Goal: Task Accomplishment & Management: Manage account settings

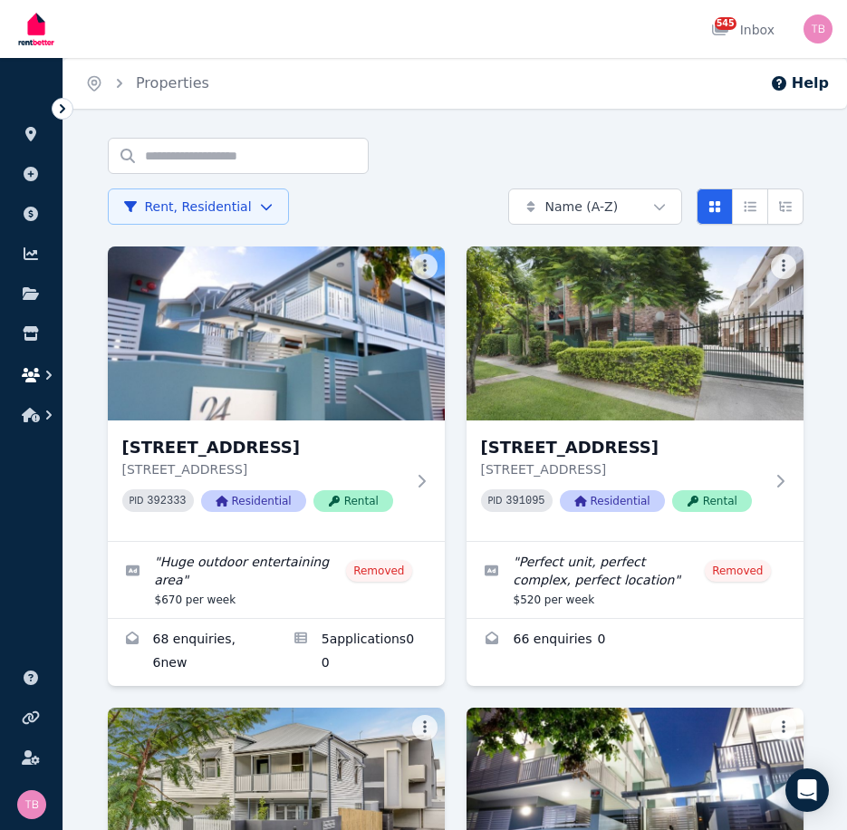
click at [34, 365] on button "button" at bounding box center [31, 375] width 34 height 33
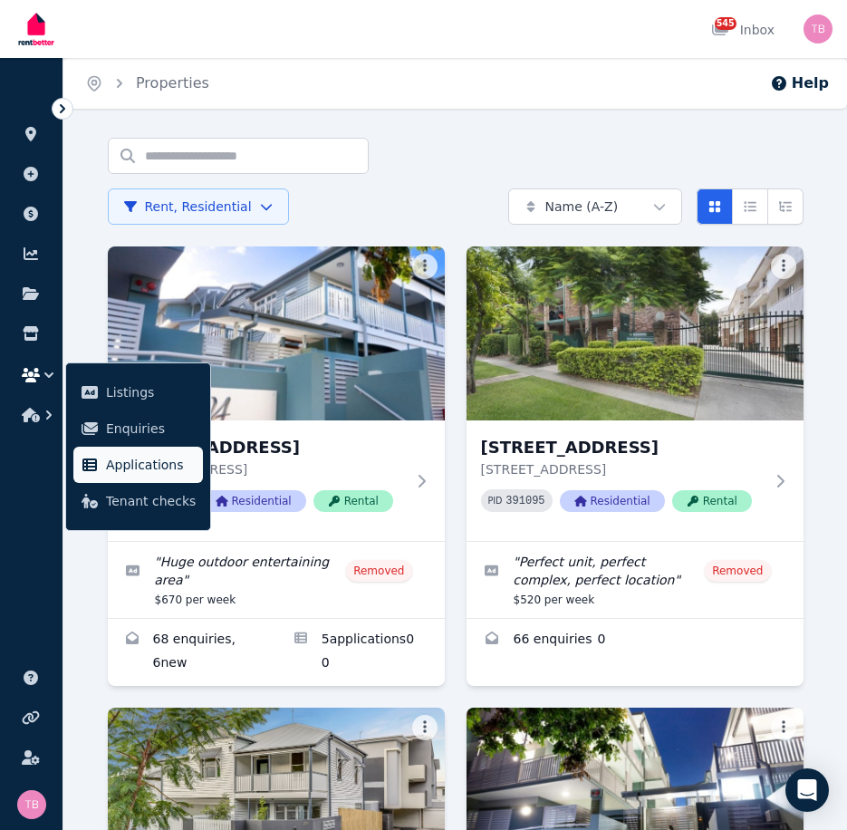
click at [123, 458] on span "Applications" at bounding box center [151, 465] width 90 height 22
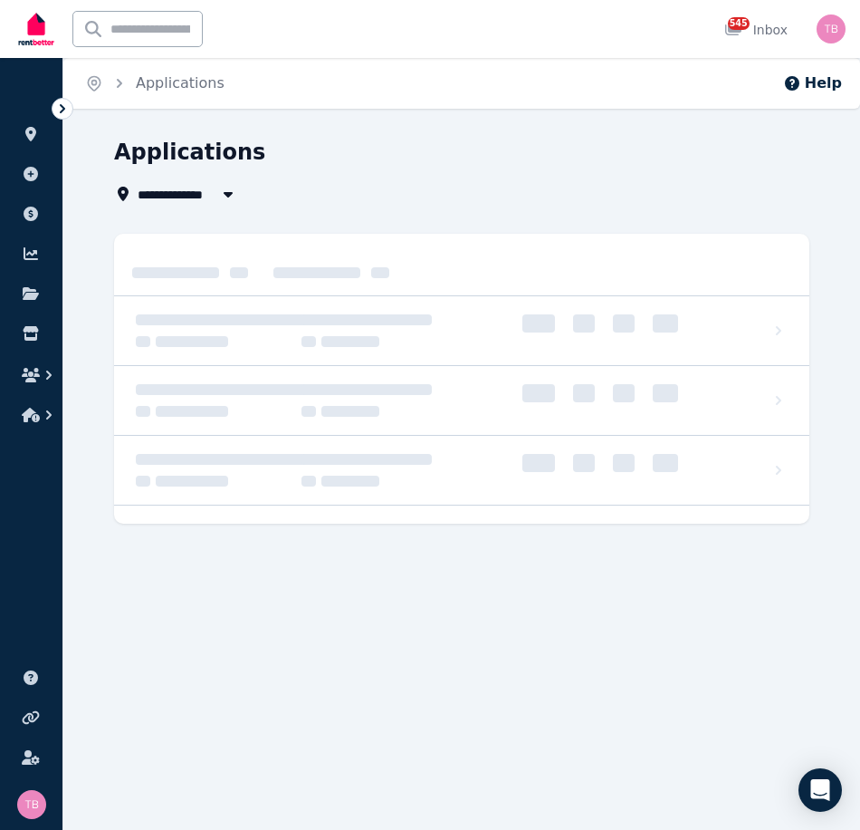
click at [166, 195] on span "All Properties" at bounding box center [196, 194] width 117 height 22
type input "**********"
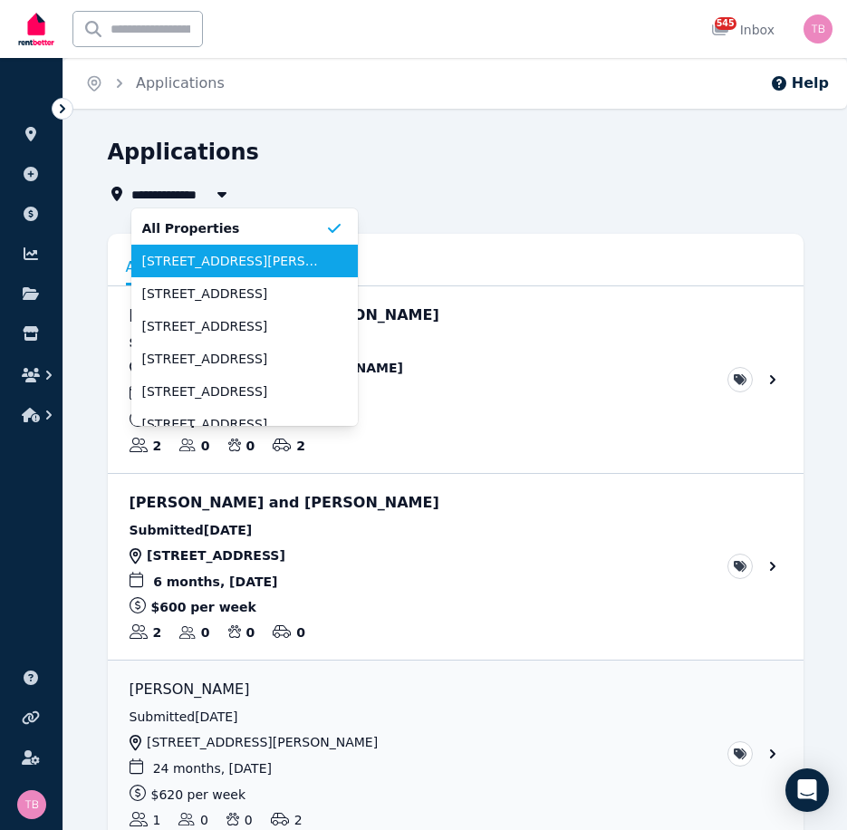
click at [169, 267] on span "[STREET_ADDRESS][PERSON_NAME]" at bounding box center [233, 261] width 183 height 18
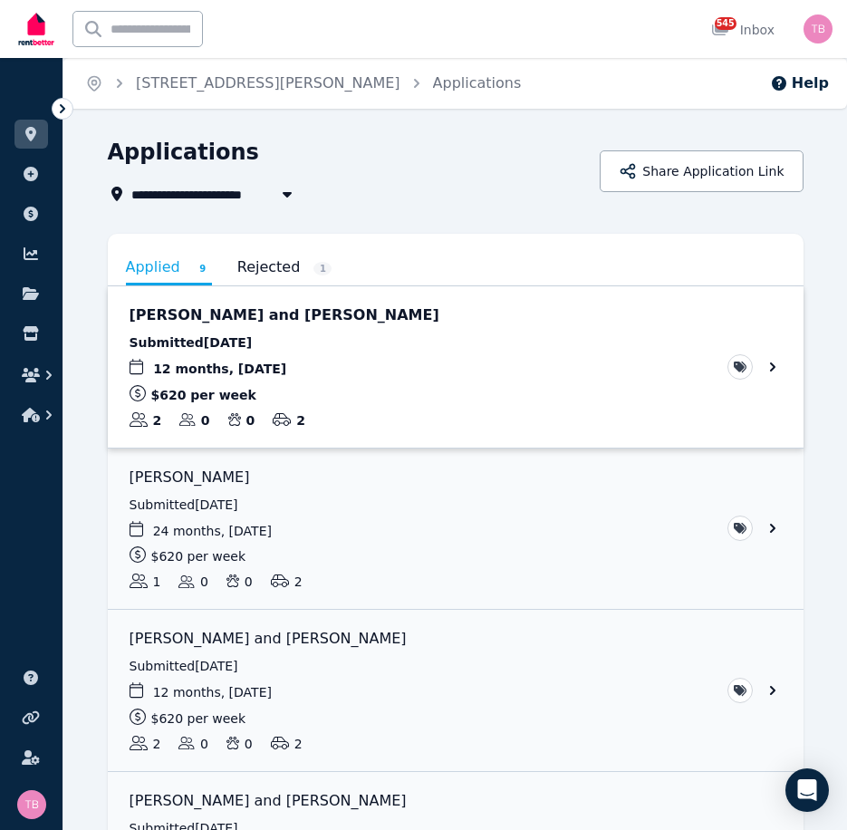
click at [773, 366] on link "View application: Nelvin Jose and Priya Pious" at bounding box center [456, 366] width 696 height 161
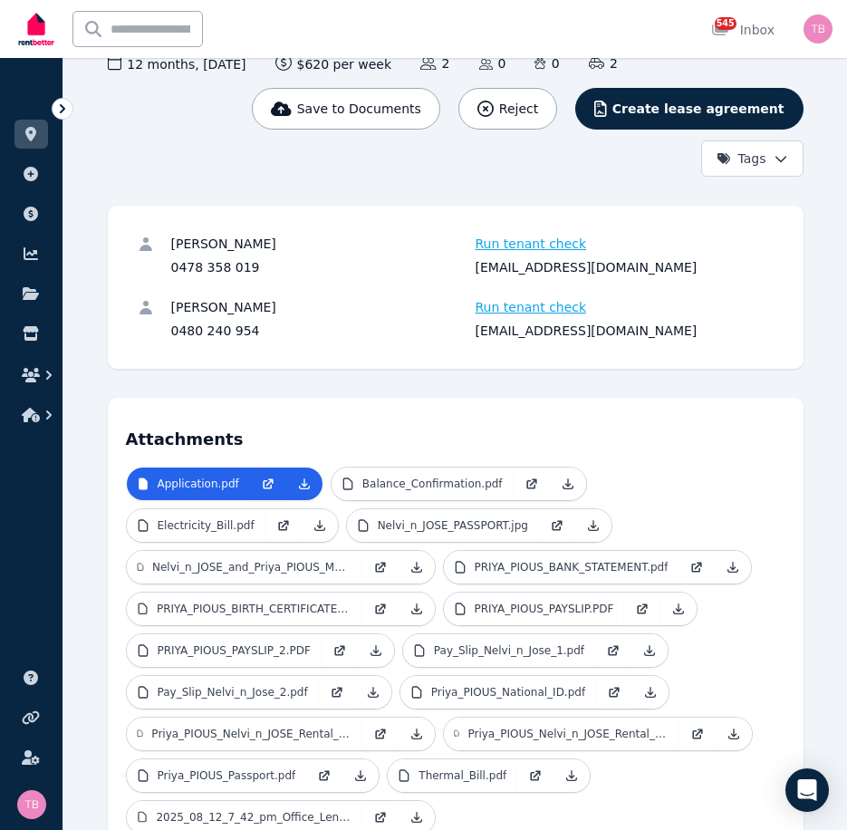
scroll to position [272, 0]
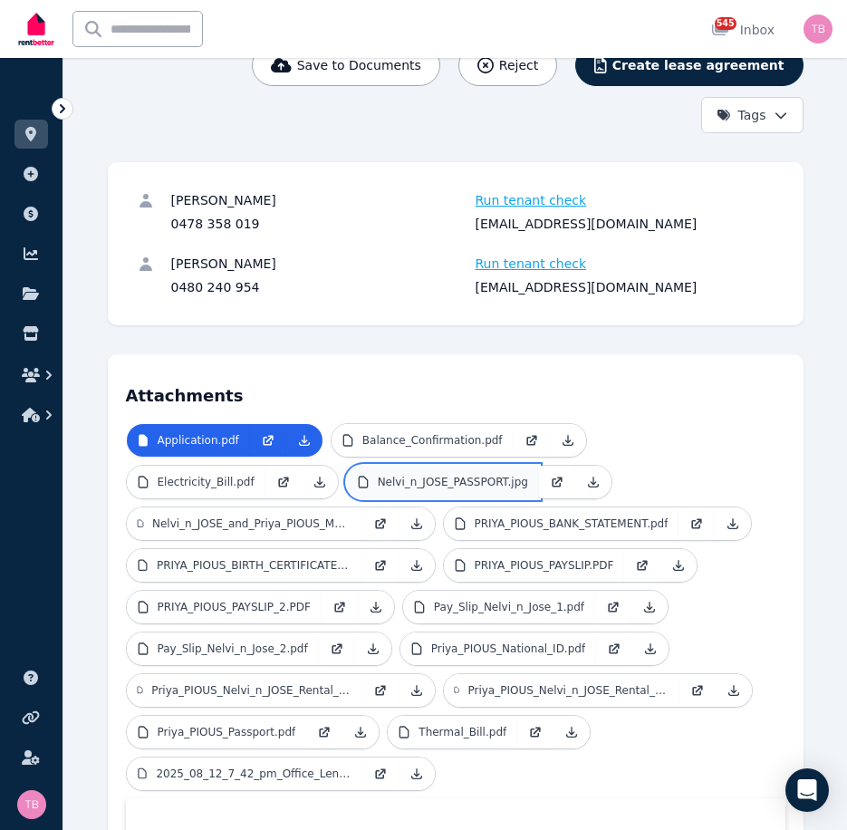
click at [378, 475] on p "Nelvi_n_JOSE_PASSPORT.jpg" at bounding box center [453, 482] width 150 height 14
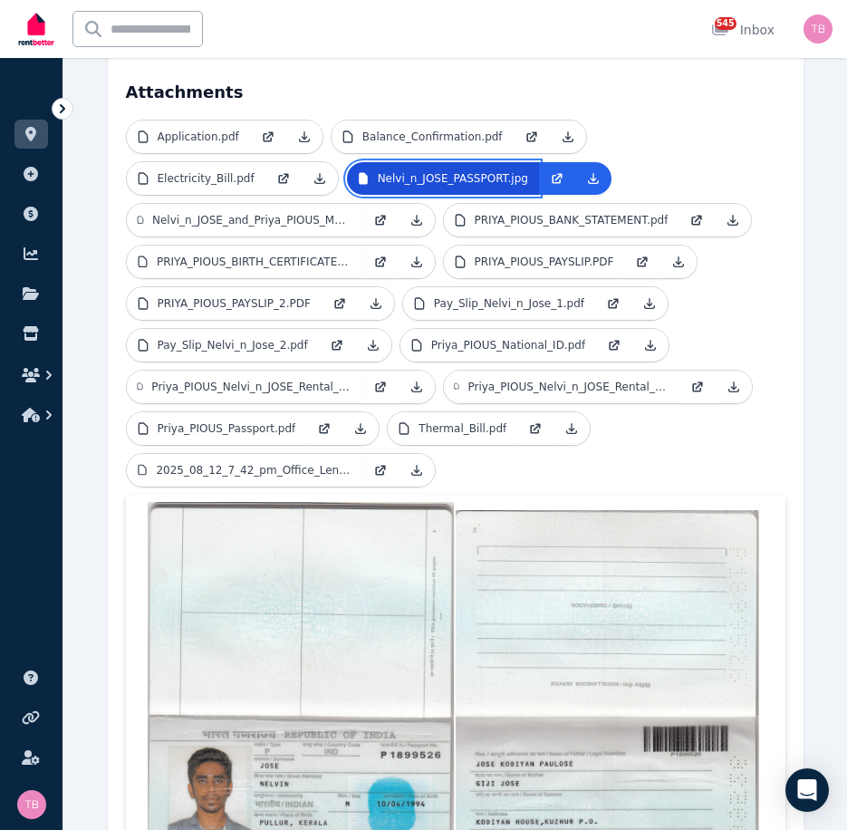
scroll to position [543, 0]
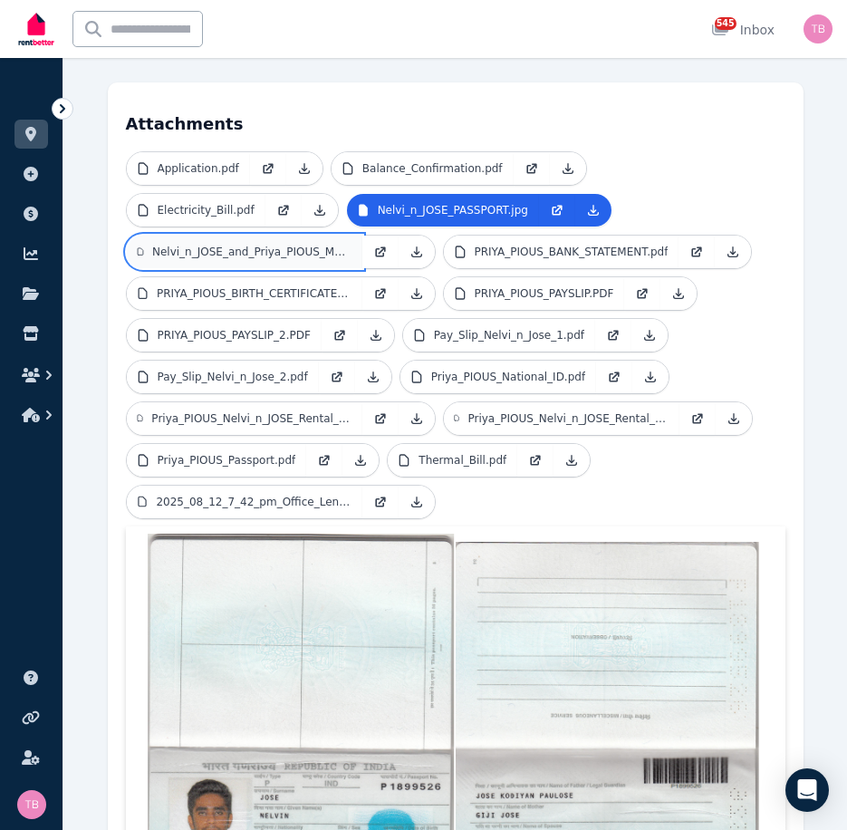
click at [351, 245] on p "Nelvi_n_JOSE_and_Priya_PIOUS_Marriage_Certificate.pdf" at bounding box center [251, 252] width 199 height 14
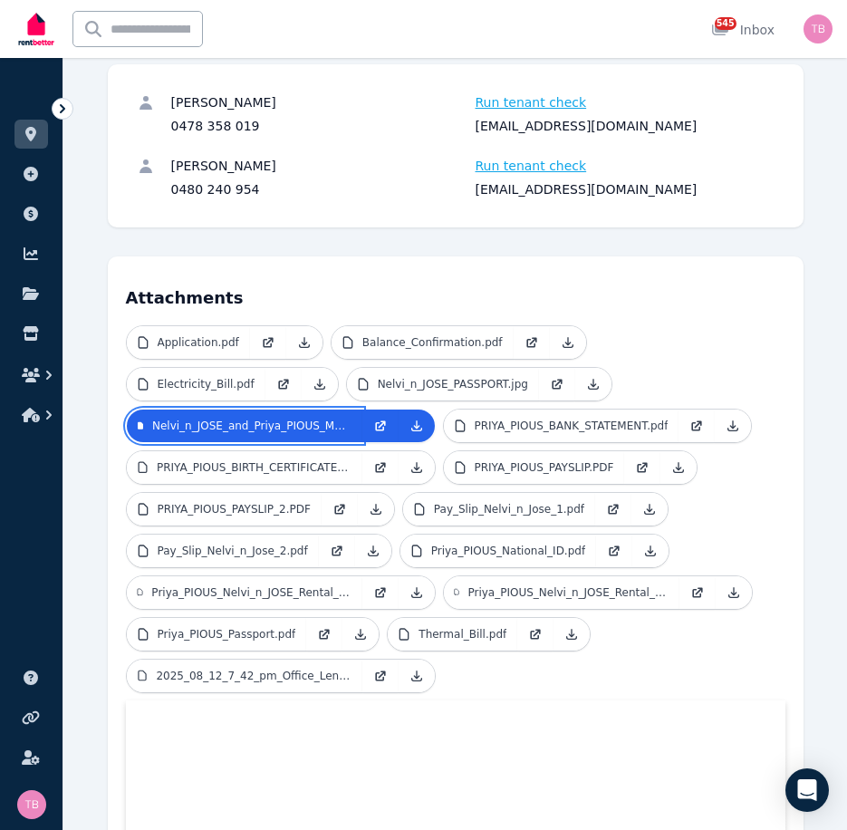
scroll to position [362, 0]
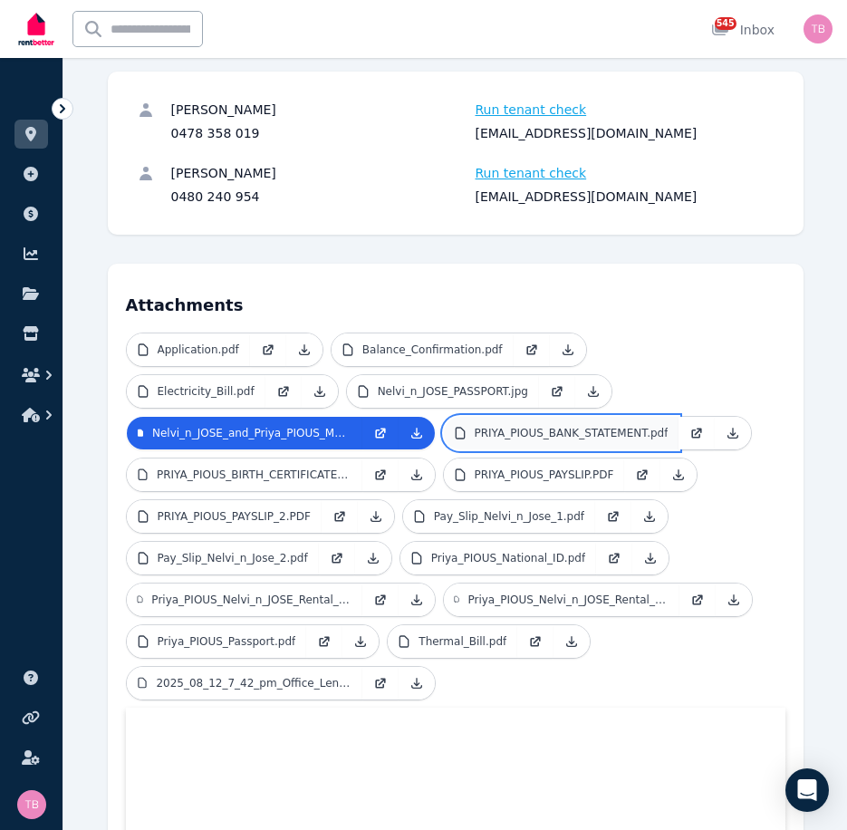
click at [475, 426] on p "PRIYA_PIOUS_BANK_STATEMENT.pdf" at bounding box center [572, 433] width 194 height 14
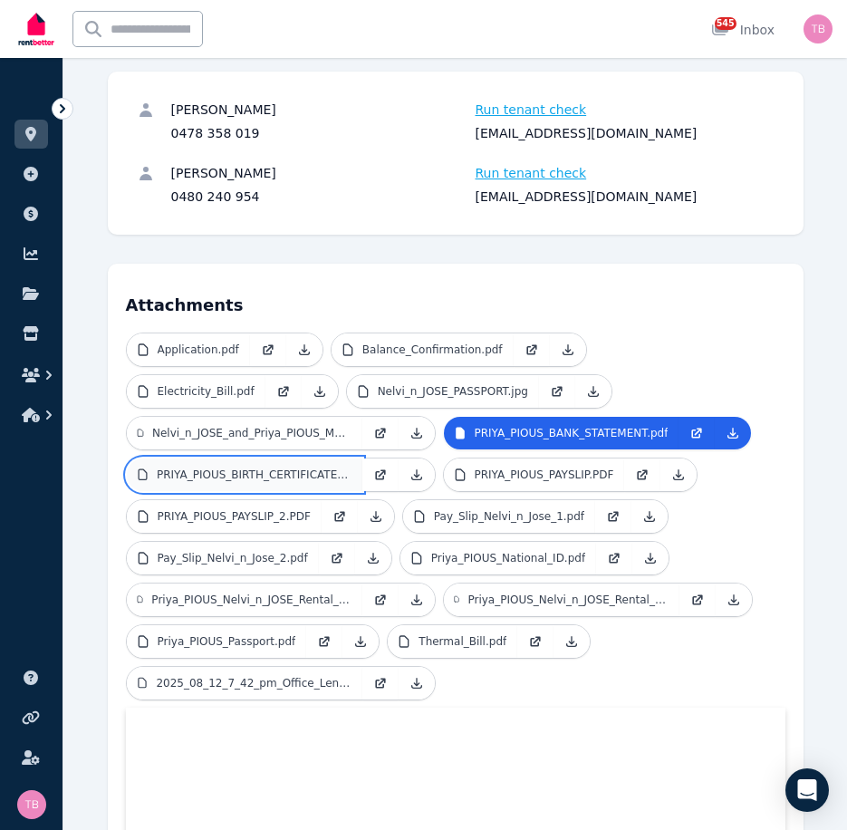
click at [351, 467] on p "PRIYA_PIOUS_BIRTH_CERTIFICATE.jpg" at bounding box center [254, 474] width 195 height 14
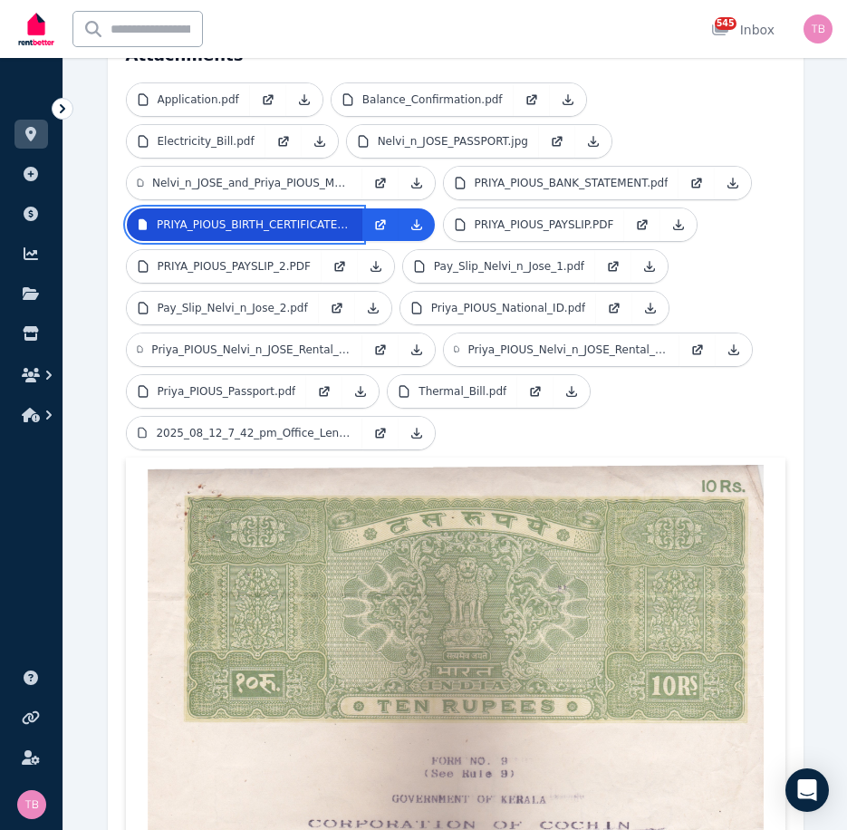
scroll to position [453, 0]
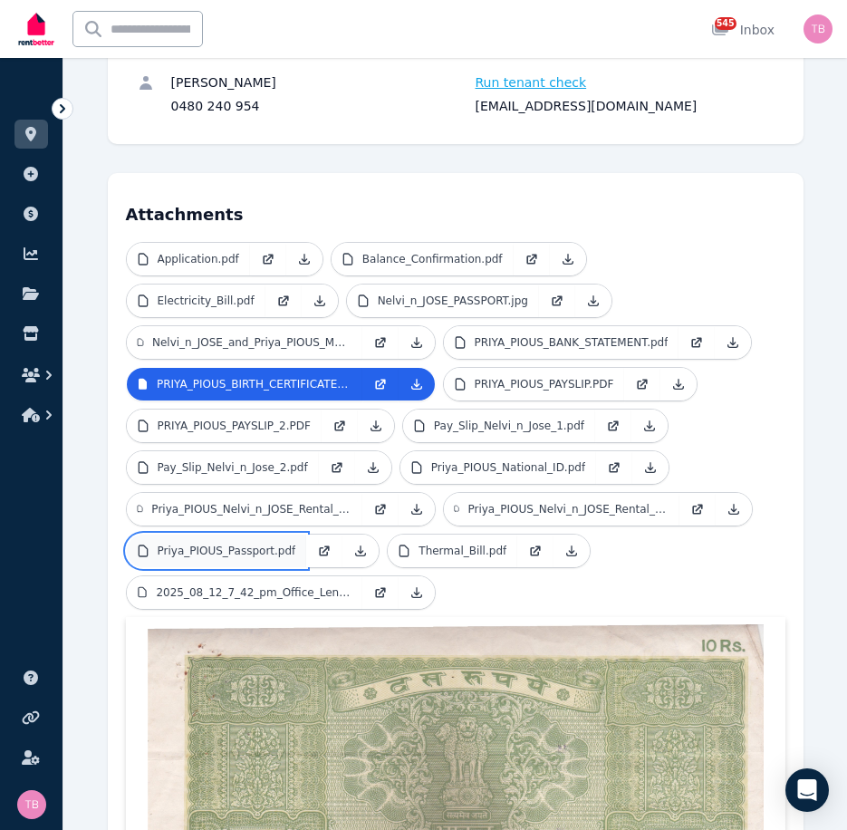
click at [296, 543] on p "Priya_PIOUS_Passport.pdf" at bounding box center [227, 550] width 139 height 14
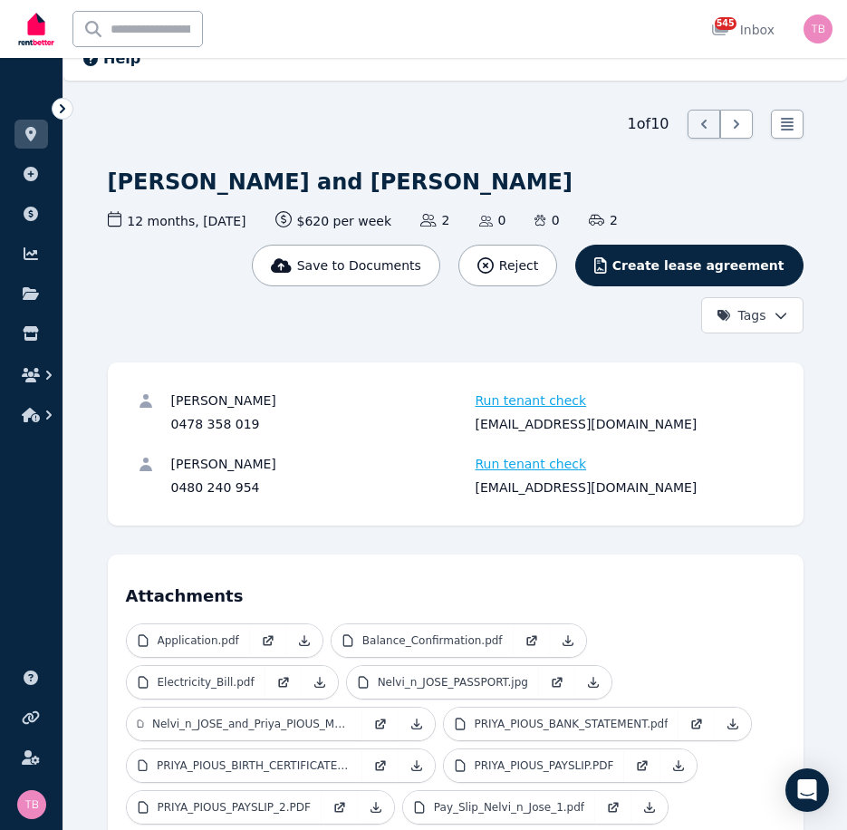
scroll to position [0, 0]
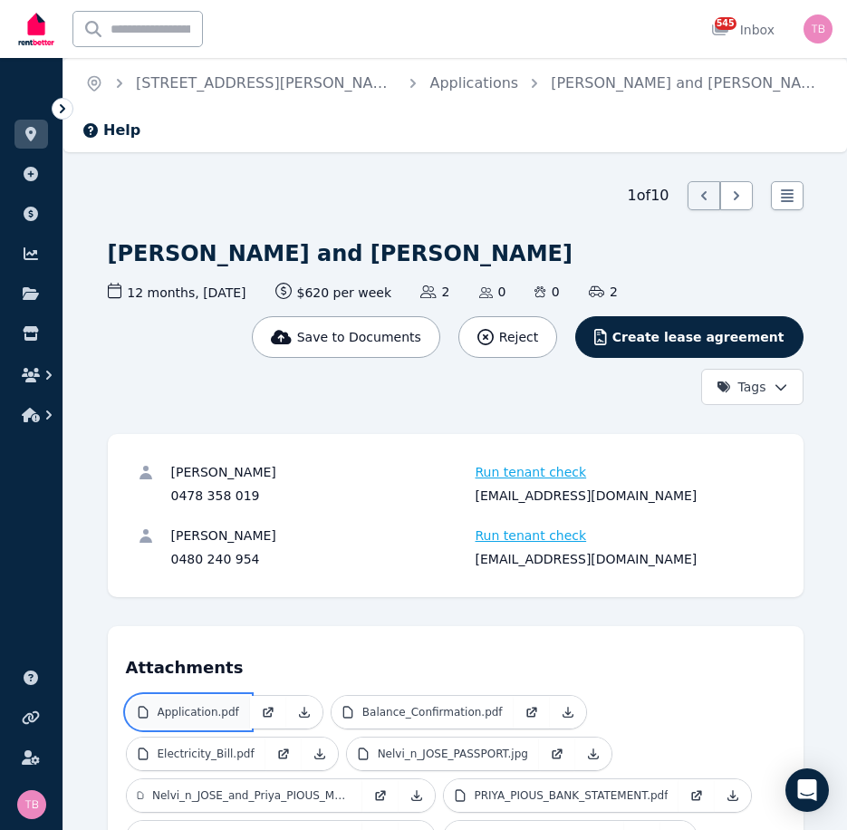
click at [180, 705] on p "Application.pdf" at bounding box center [199, 712] width 82 height 14
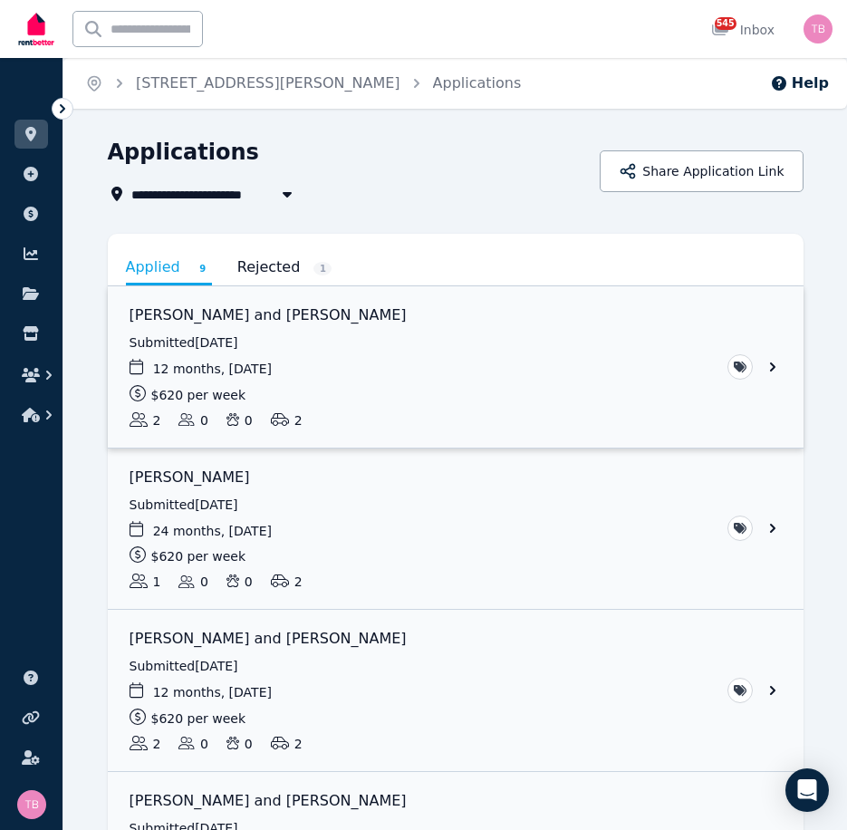
click at [773, 366] on link "View application: Nelvin Jose and Priya Pious" at bounding box center [456, 366] width 696 height 161
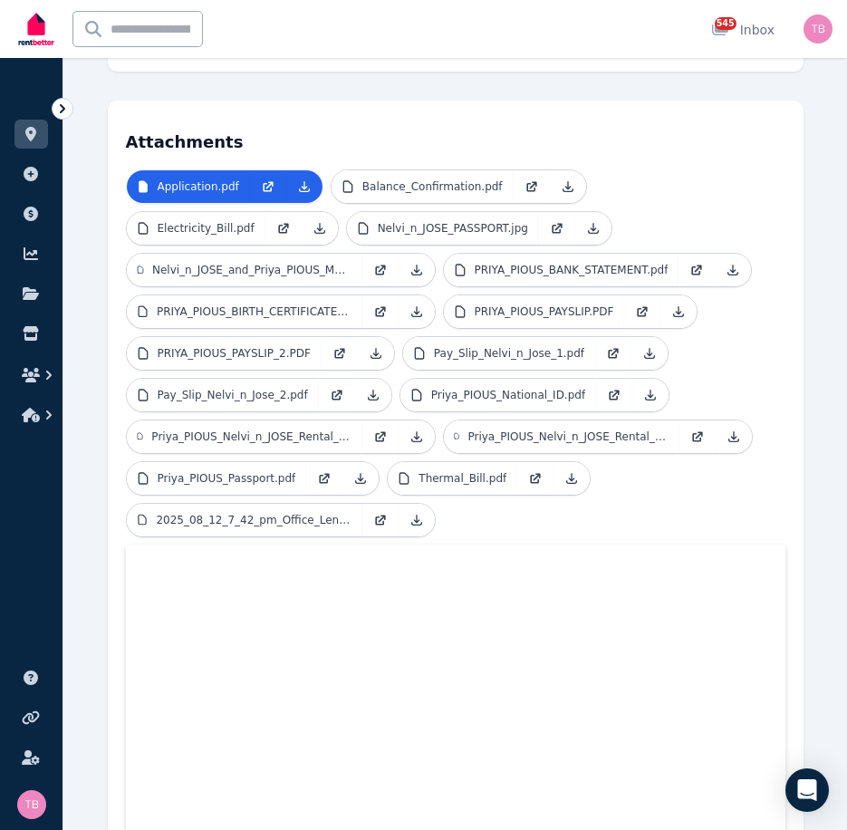
scroll to position [543, 0]
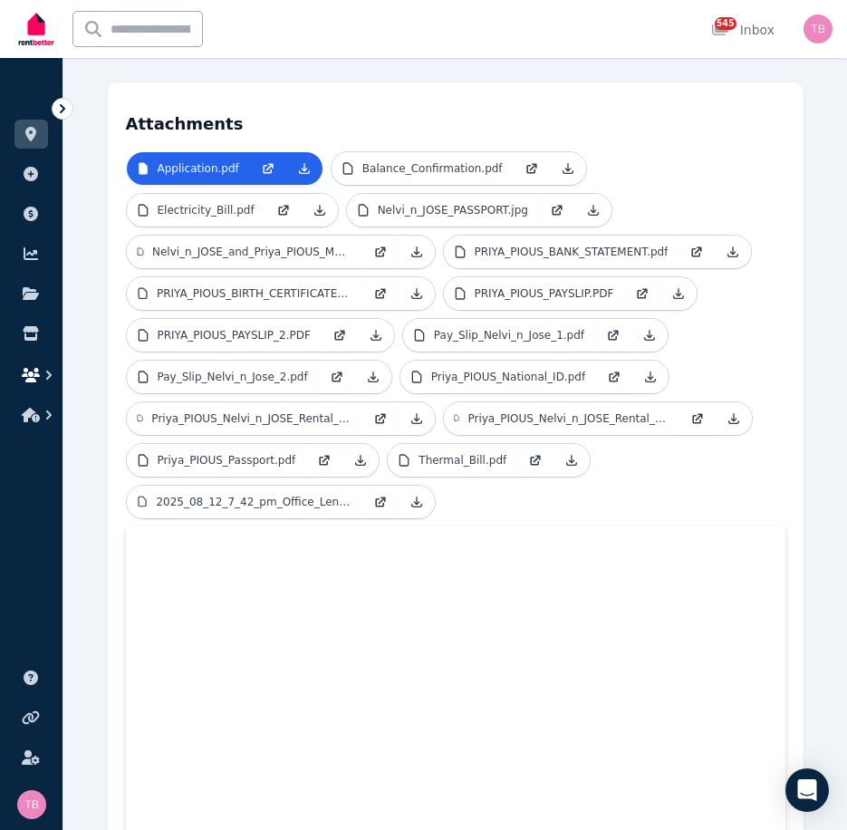
click at [24, 365] on button "button" at bounding box center [31, 375] width 34 height 33
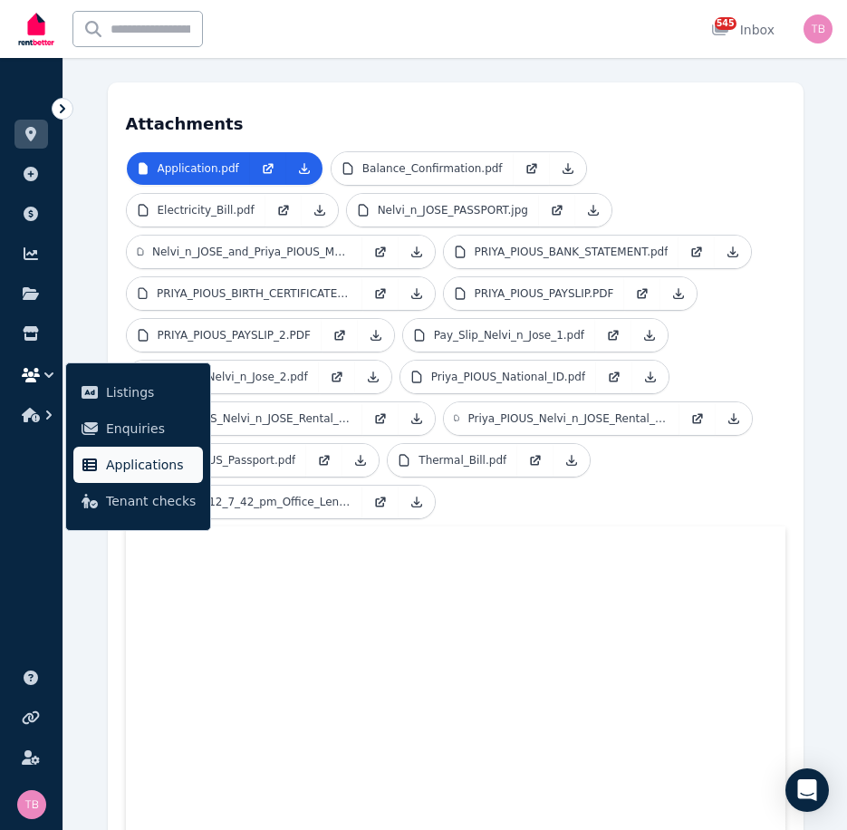
click at [123, 465] on span "Applications" at bounding box center [151, 465] width 90 height 22
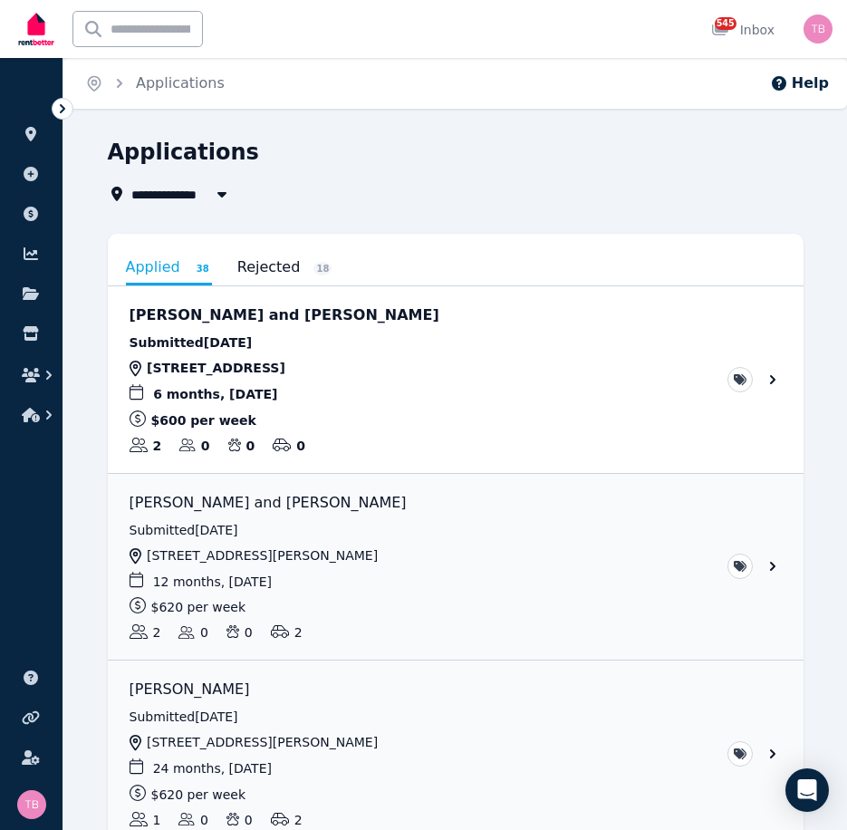
click at [174, 197] on span "All Properties" at bounding box center [189, 194] width 117 height 22
type input "**********"
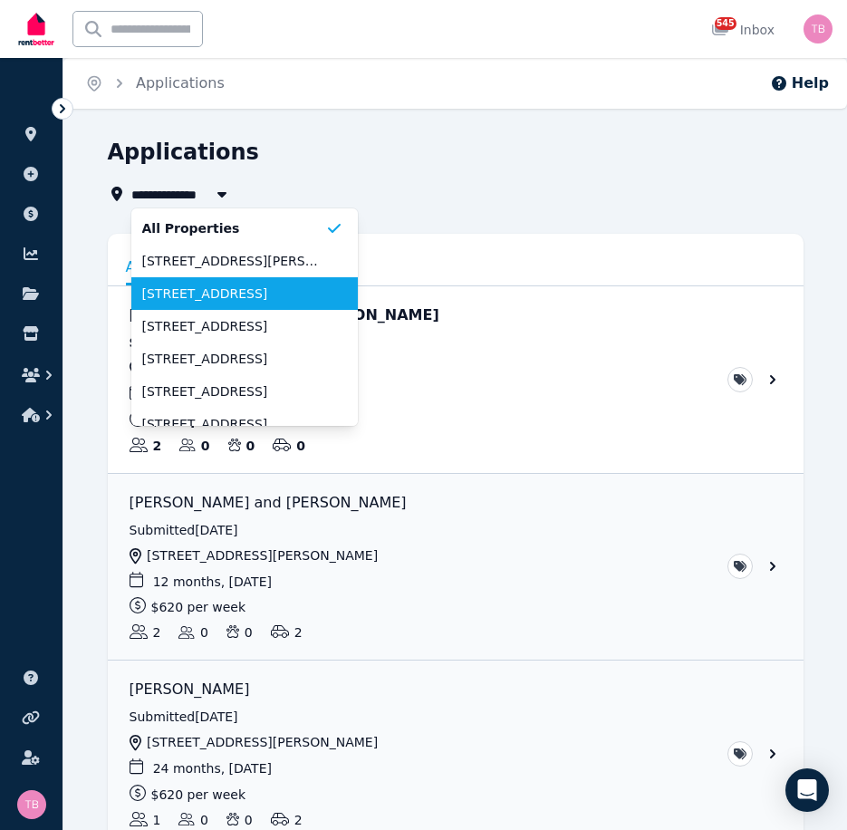
scroll to position [91, 0]
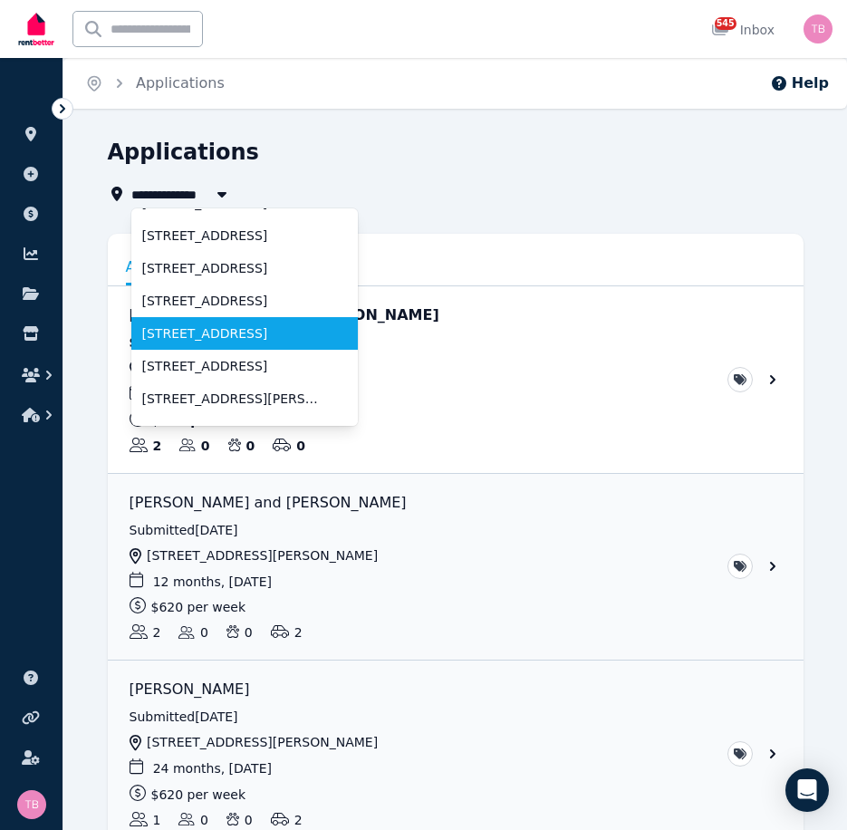
click at [227, 331] on span "[STREET_ADDRESS]" at bounding box center [233, 333] width 183 height 18
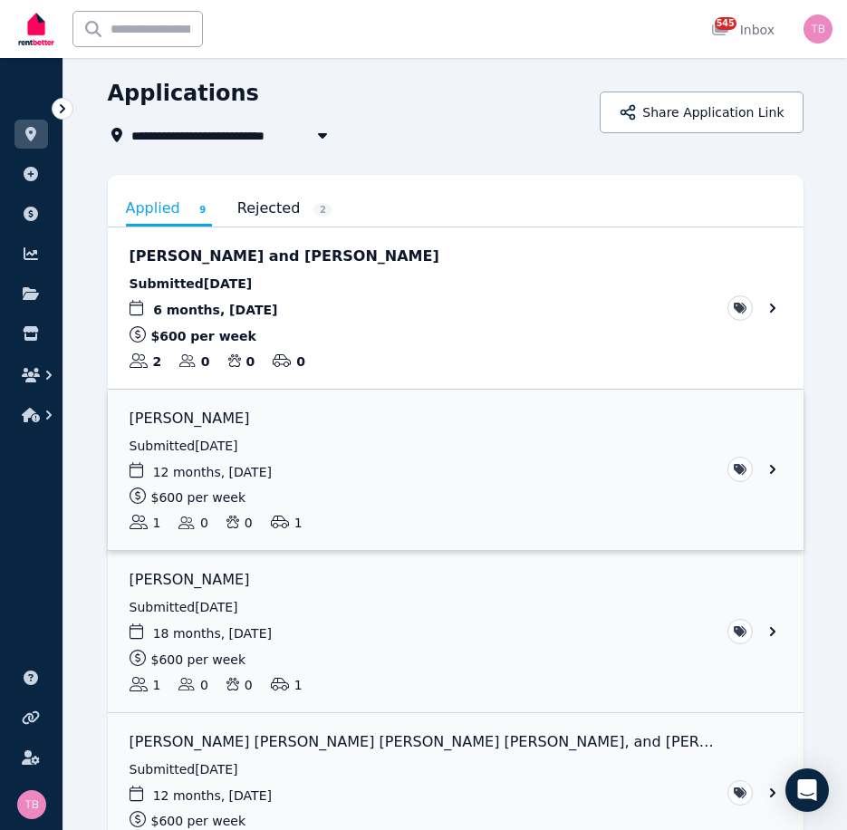
scroll to position [91, 0]
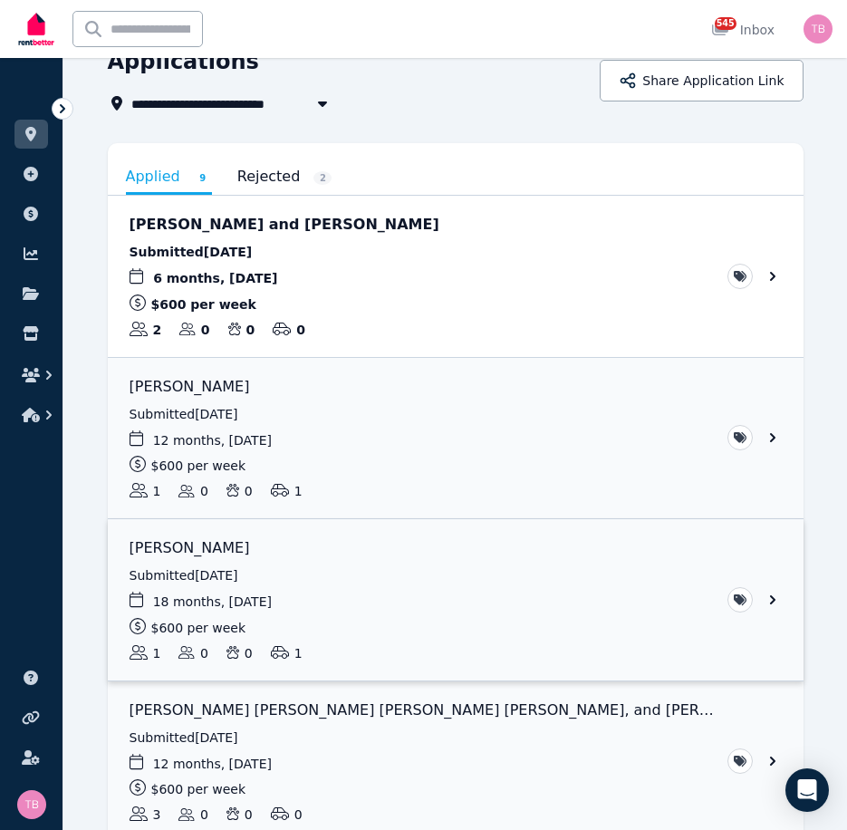
click at [773, 600] on link "View application: Joanna Roberts" at bounding box center [456, 599] width 696 height 161
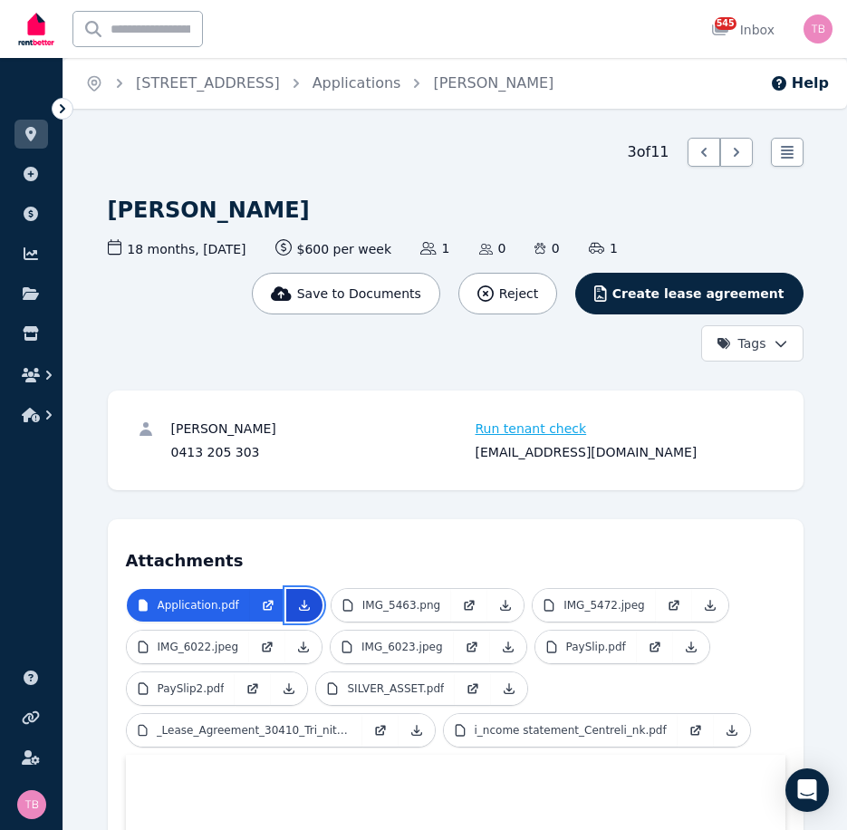
click at [297, 608] on icon at bounding box center [304, 605] width 14 height 14
click at [398, 599] on p "IMG_5463.png" at bounding box center [401, 605] width 78 height 14
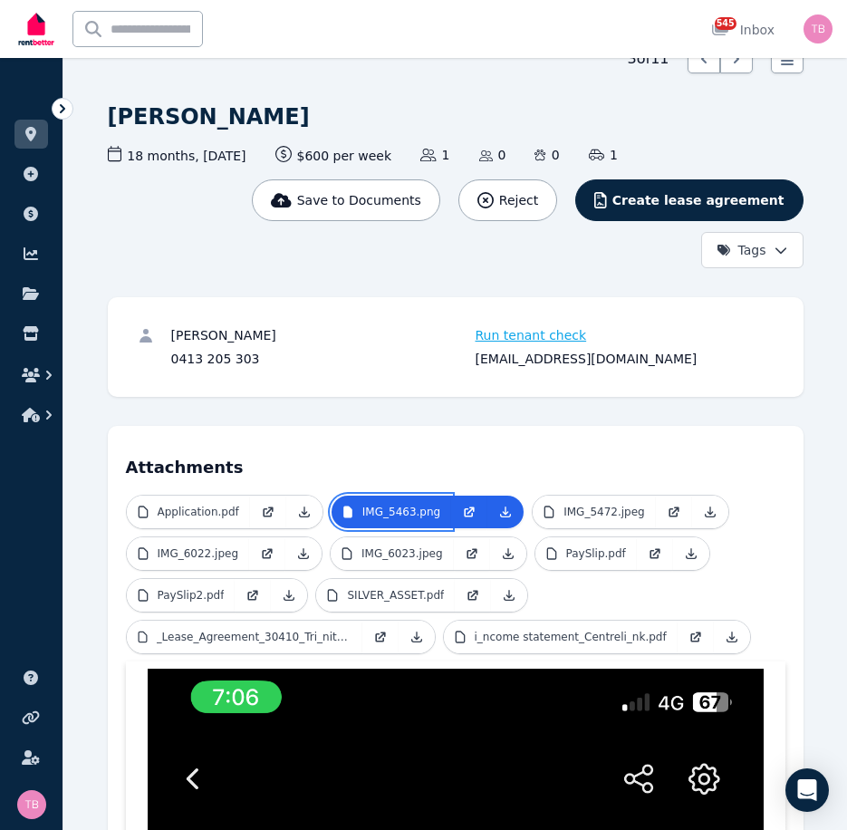
scroll to position [453, 0]
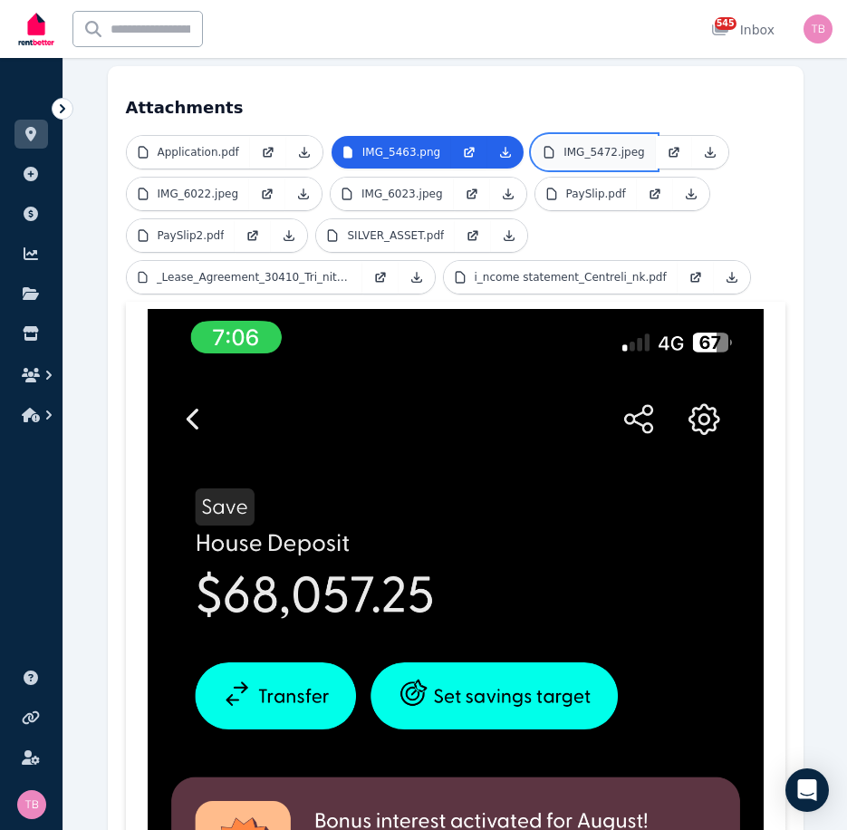
click at [577, 156] on p "IMG_5472.jpeg" at bounding box center [604, 152] width 82 height 14
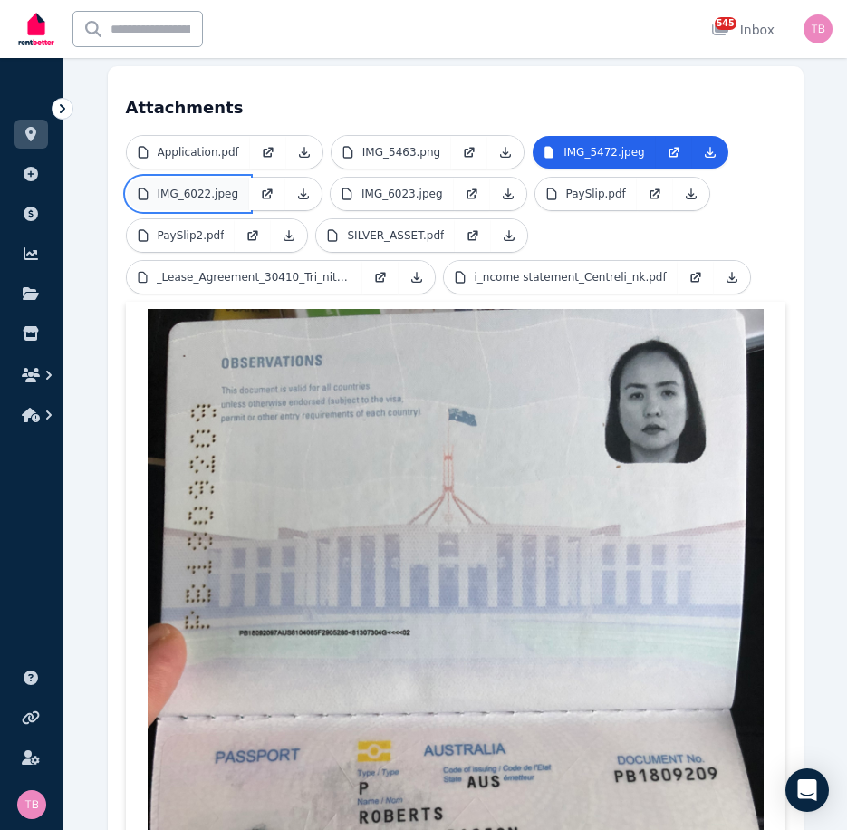
click at [178, 197] on p "IMG_6022.jpeg" at bounding box center [199, 194] width 82 height 14
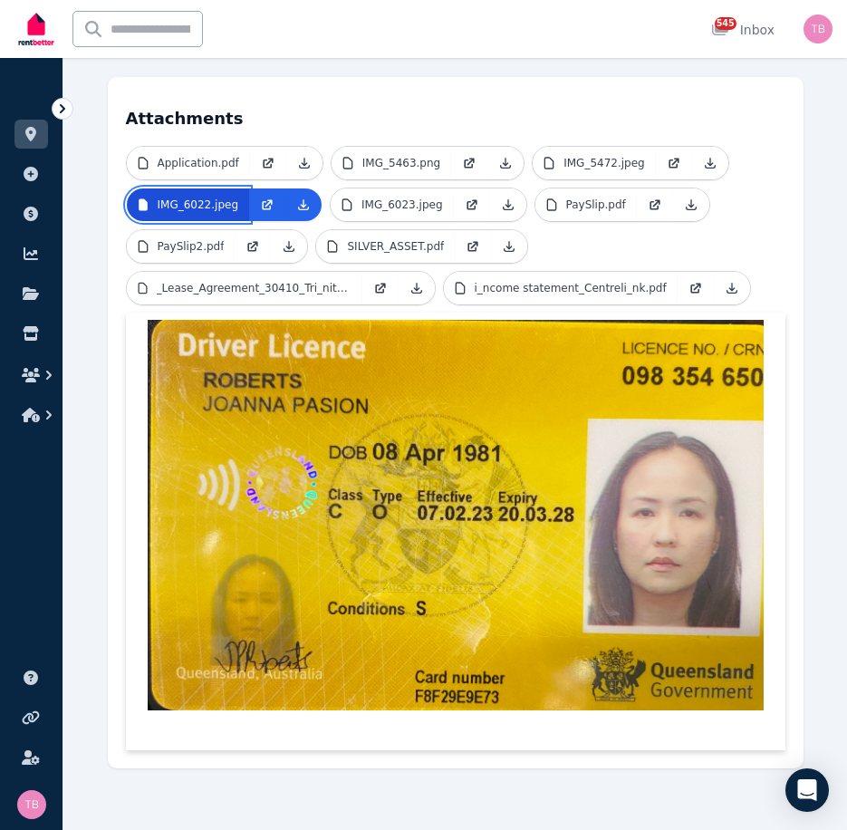
scroll to position [442, 0]
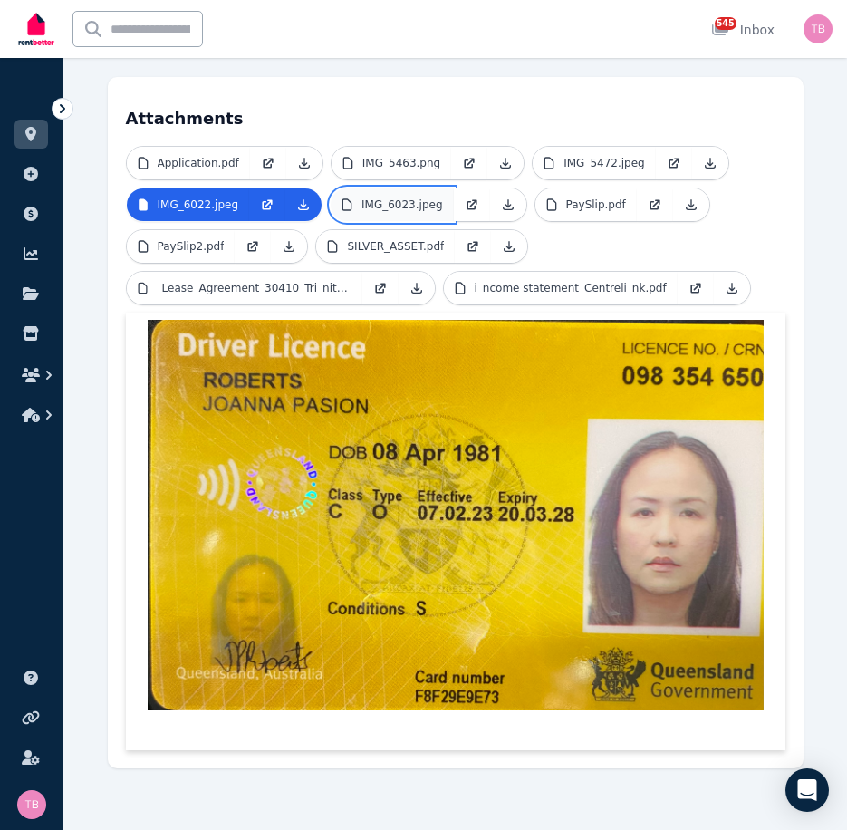
click at [379, 202] on p "IMG_6023.jpeg" at bounding box center [402, 204] width 82 height 14
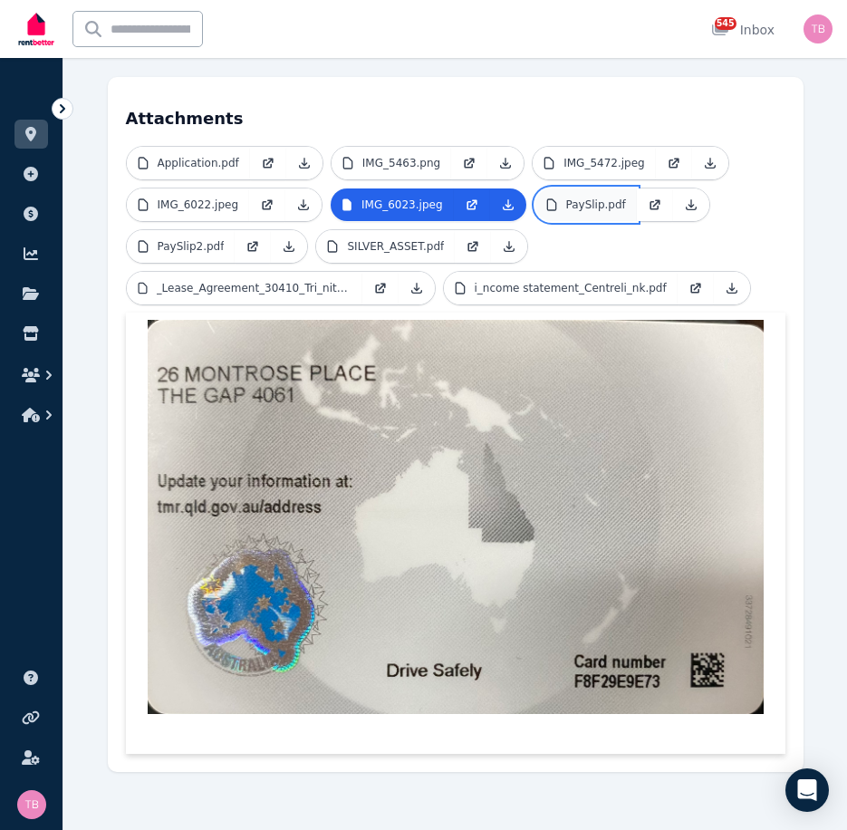
click at [567, 204] on p "PaySlip.pdf" at bounding box center [596, 204] width 60 height 14
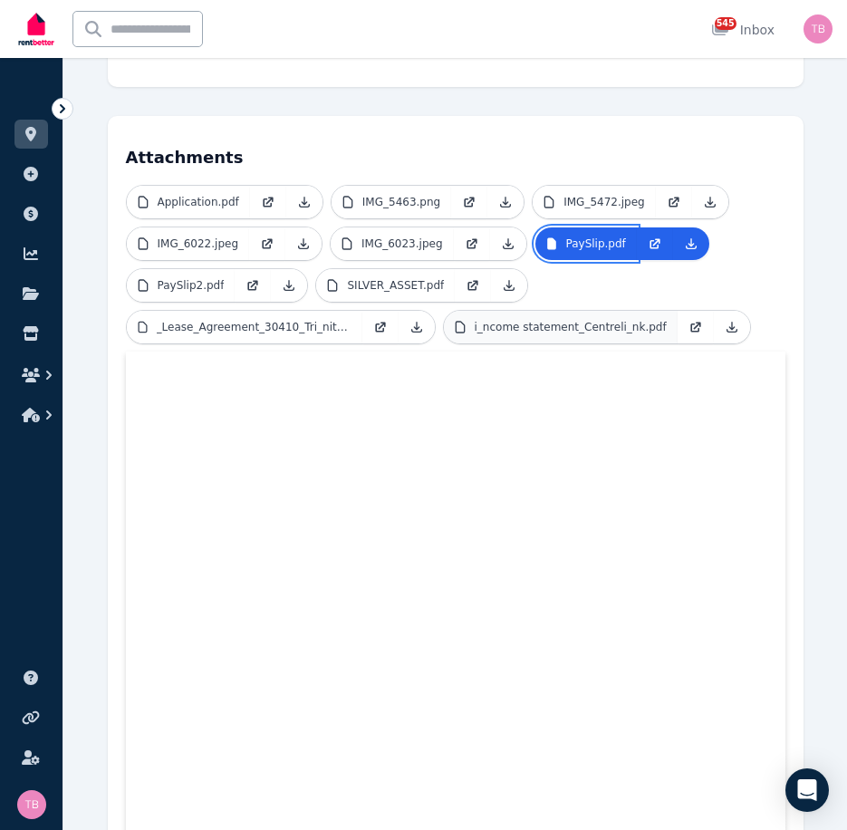
scroll to position [391, 0]
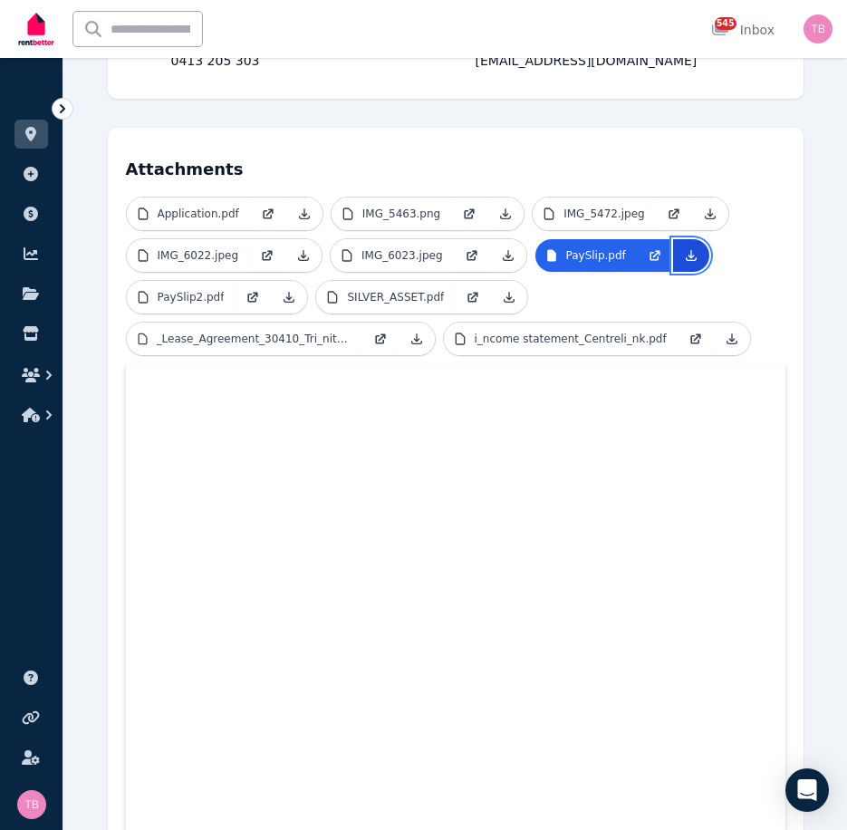
click at [684, 257] on icon at bounding box center [691, 255] width 14 height 14
click at [834, 146] on div "3 of 11 List view [PERSON_NAME] Save to Documents Reject Create lease agreement…" at bounding box center [454, 572] width 783 height 1653
click at [207, 295] on p "PaySlip2.pdf" at bounding box center [191, 297] width 67 height 14
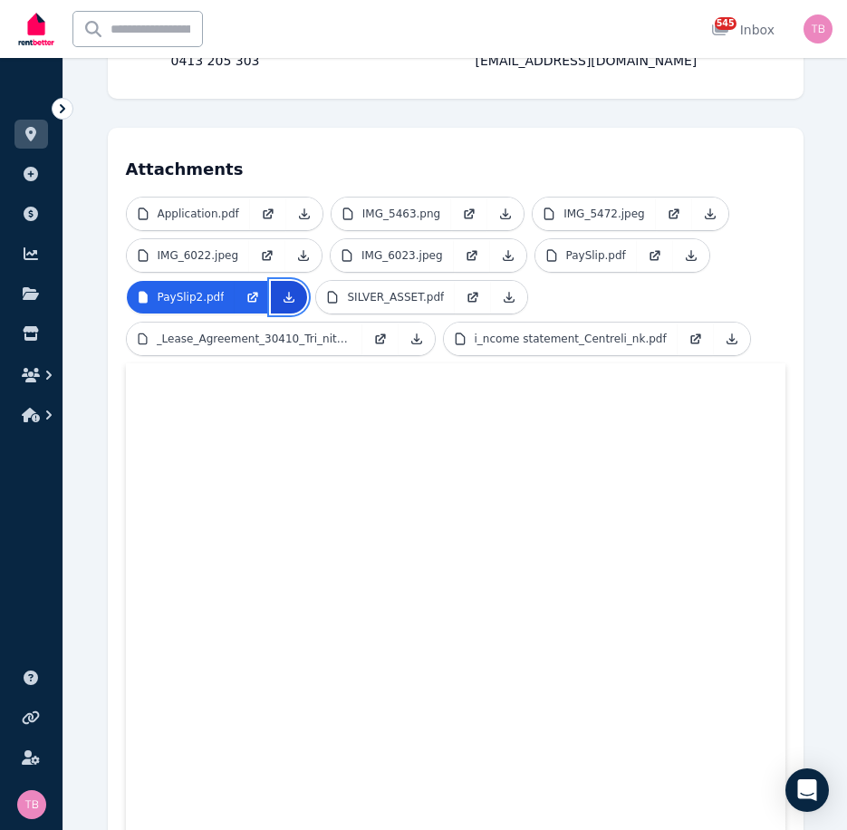
click at [282, 296] on icon at bounding box center [289, 297] width 14 height 14
click at [832, 179] on div "3 of 11 List view [PERSON_NAME] Save to Documents Reject Create lease agreement…" at bounding box center [454, 572] width 783 height 1653
click at [391, 296] on p "SILVER_ASSET.pdf" at bounding box center [395, 297] width 97 height 14
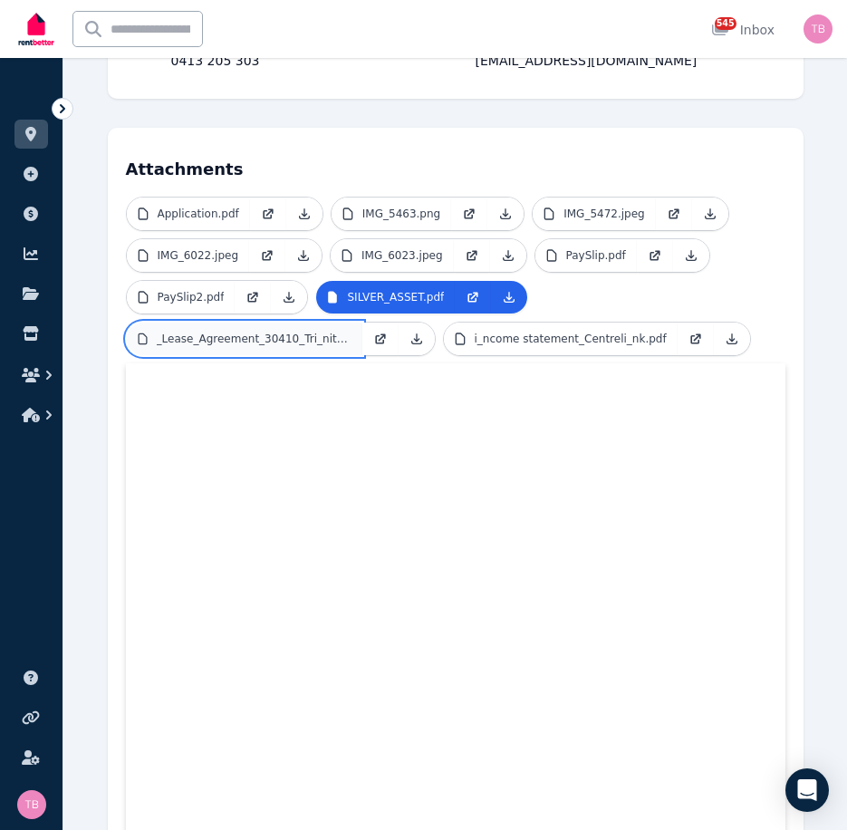
click at [190, 336] on p "_Lease_Agreement_30410_Tri_nity.pdf" at bounding box center [254, 338] width 195 height 14
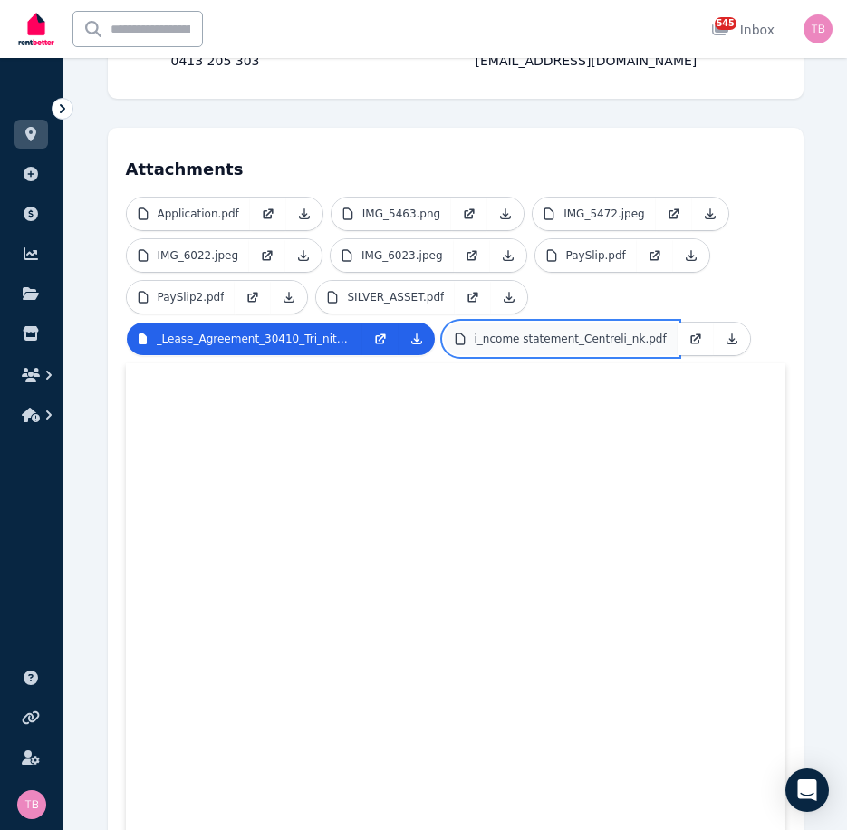
click at [541, 339] on p "i_ncome statement_Centreli_nk.pdf" at bounding box center [571, 338] width 192 height 14
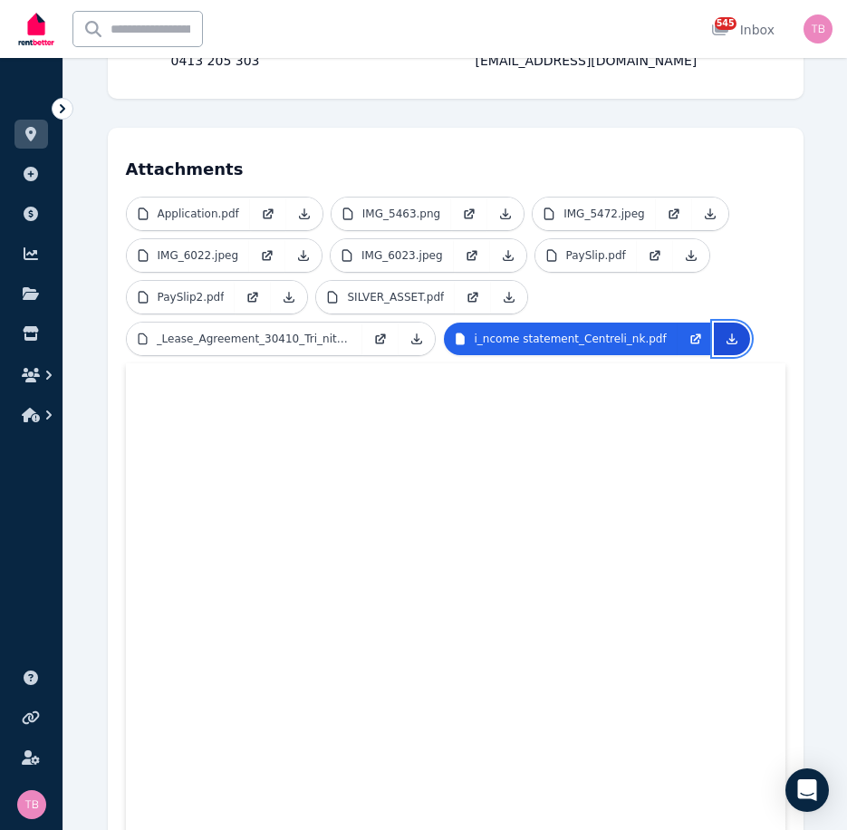
click at [724, 337] on icon at bounding box center [731, 338] width 14 height 14
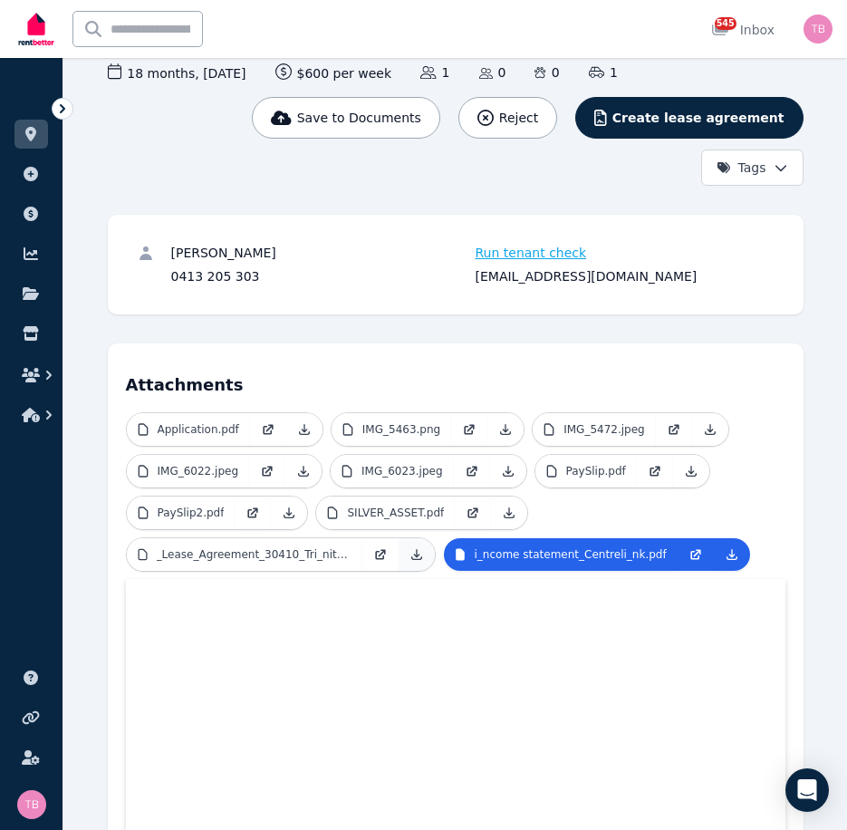
scroll to position [0, 0]
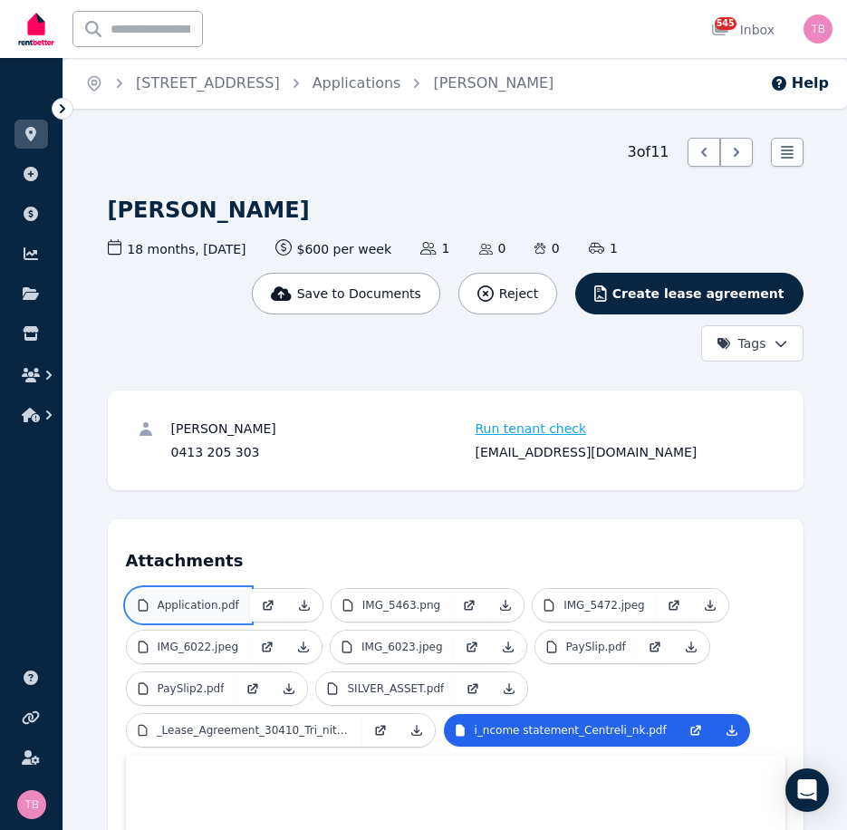
click at [209, 602] on p "Application.pdf" at bounding box center [199, 605] width 82 height 14
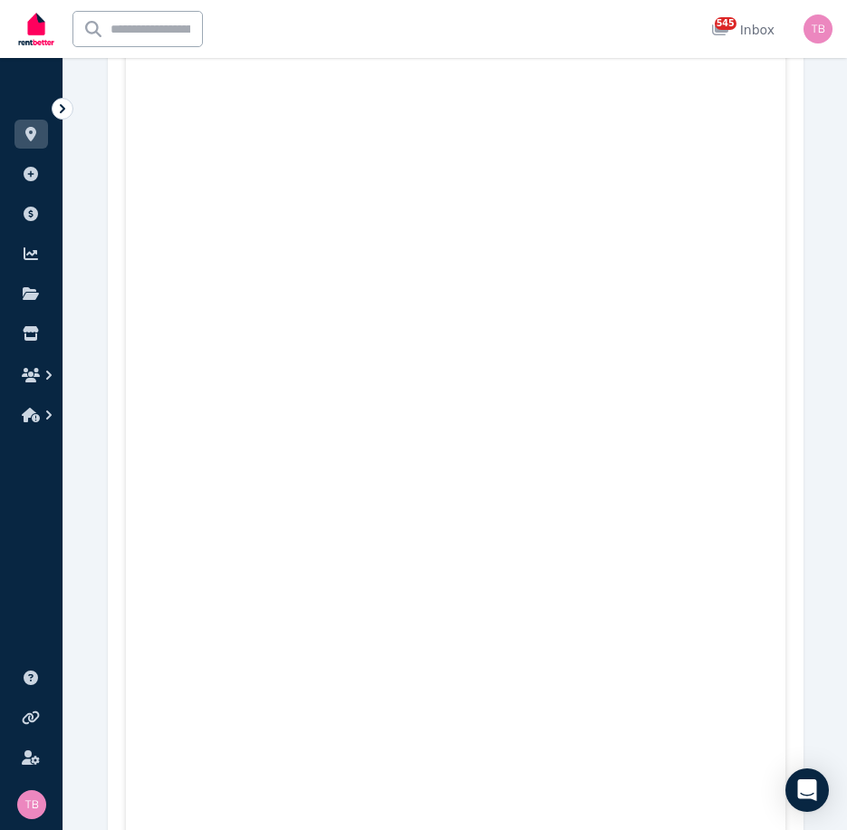
scroll to position [91, 0]
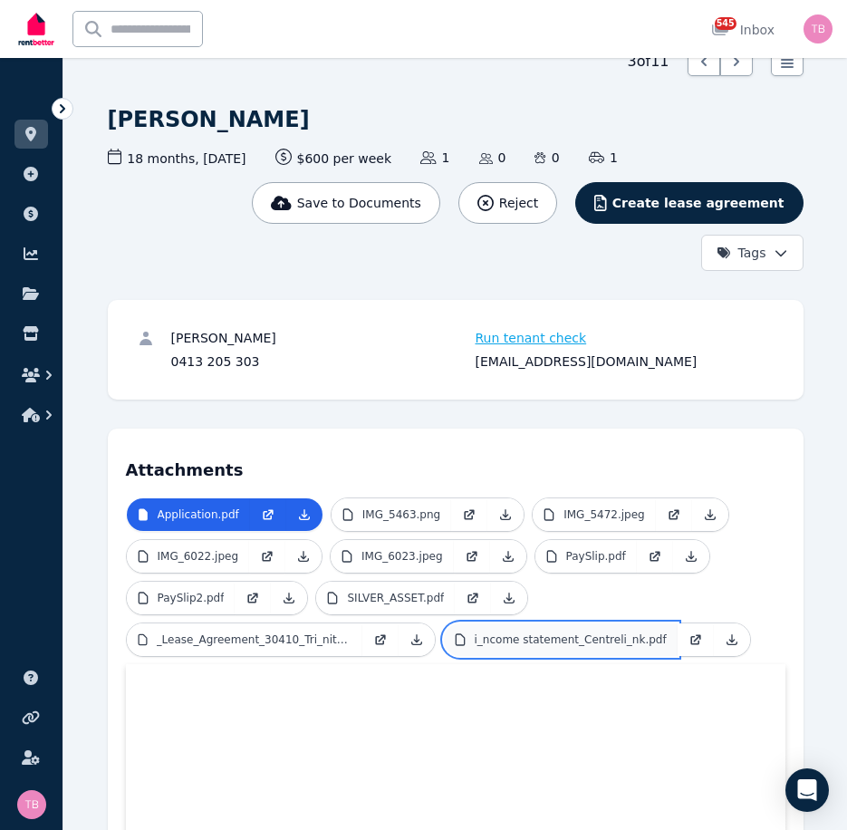
click at [497, 649] on link "i_ncome statement_Centreli_nk.pdf" at bounding box center [561, 639] width 234 height 33
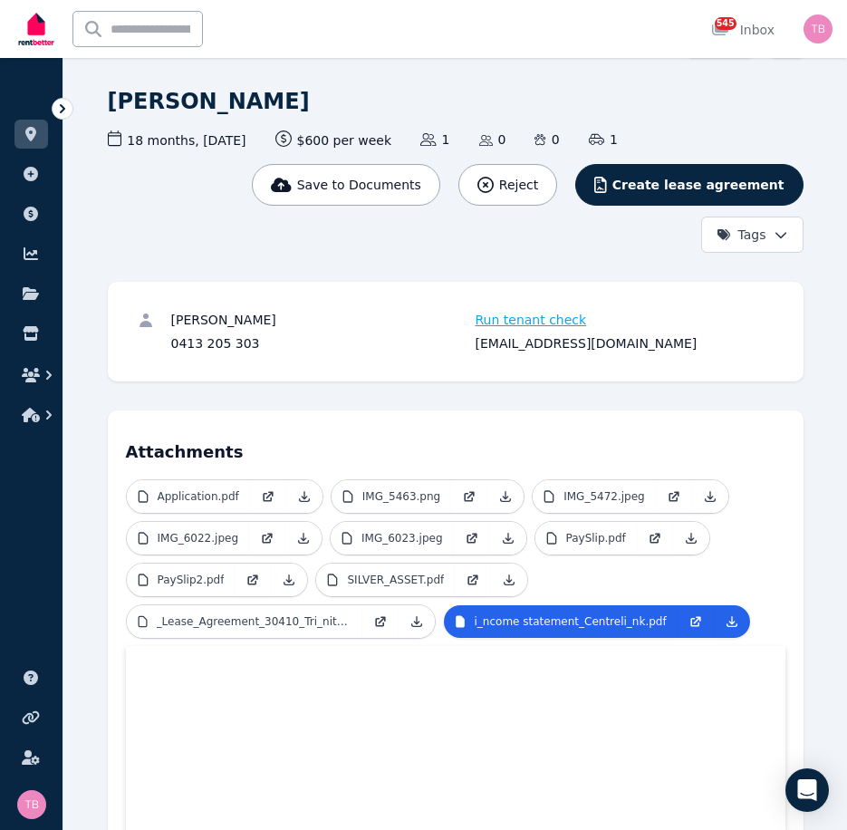
scroll to position [0, 0]
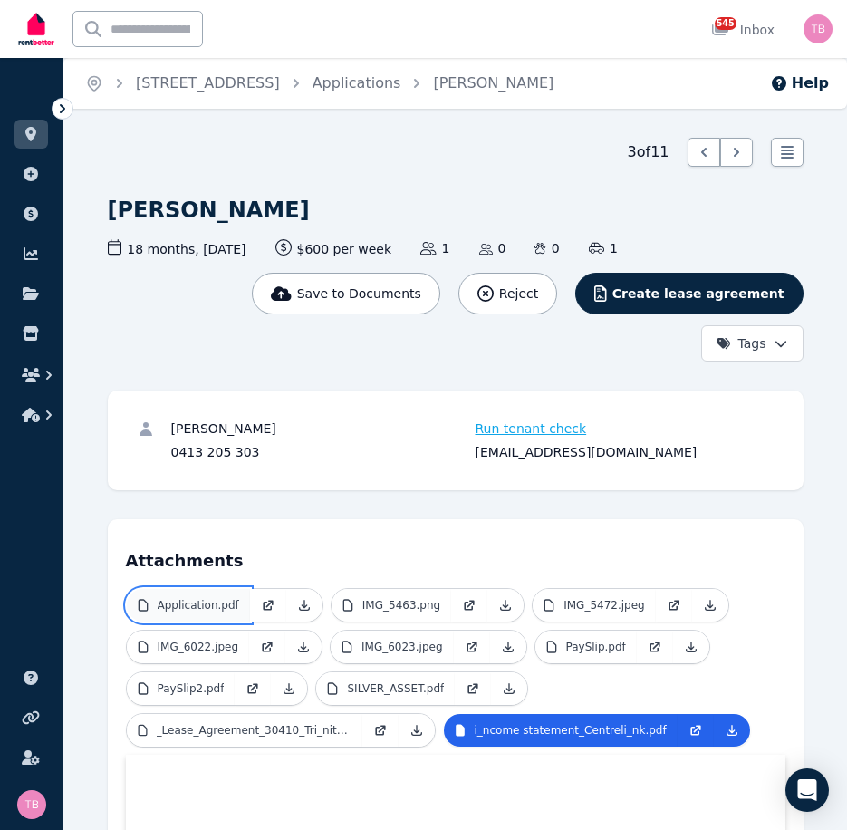
click at [213, 604] on p "Application.pdf" at bounding box center [199, 605] width 82 height 14
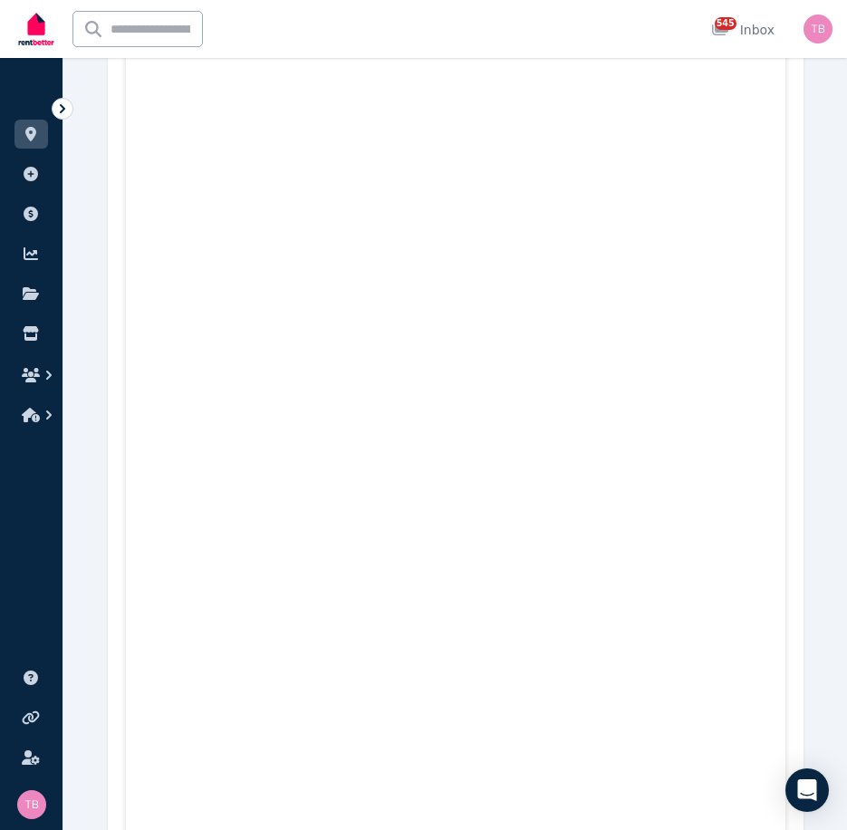
scroll to position [453, 0]
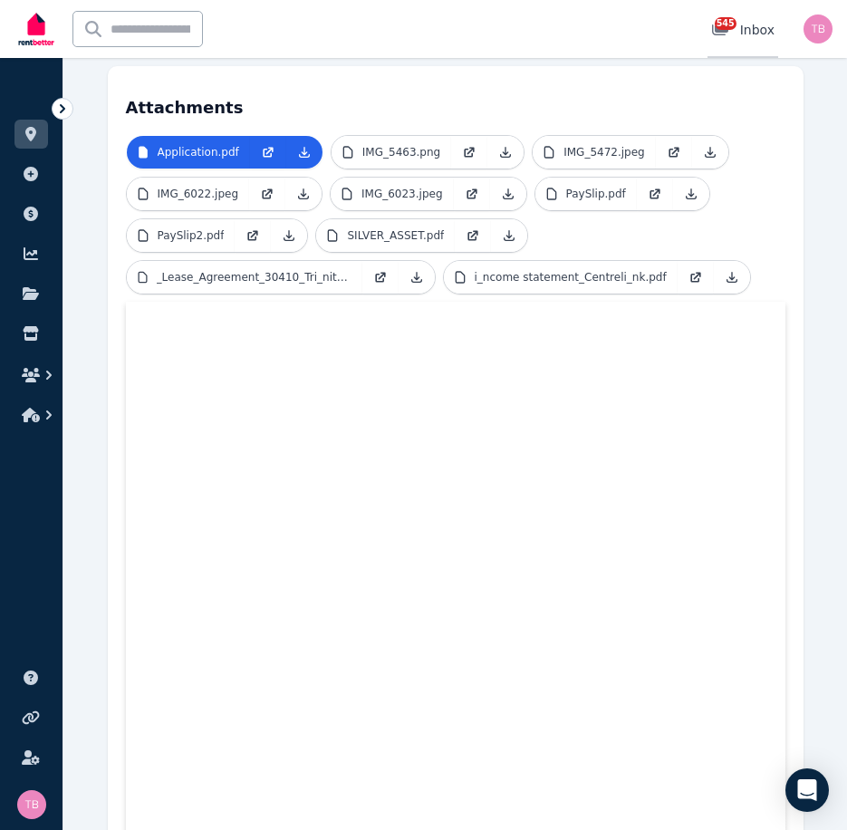
click at [731, 25] on span "545" at bounding box center [726, 23] width 22 height 13
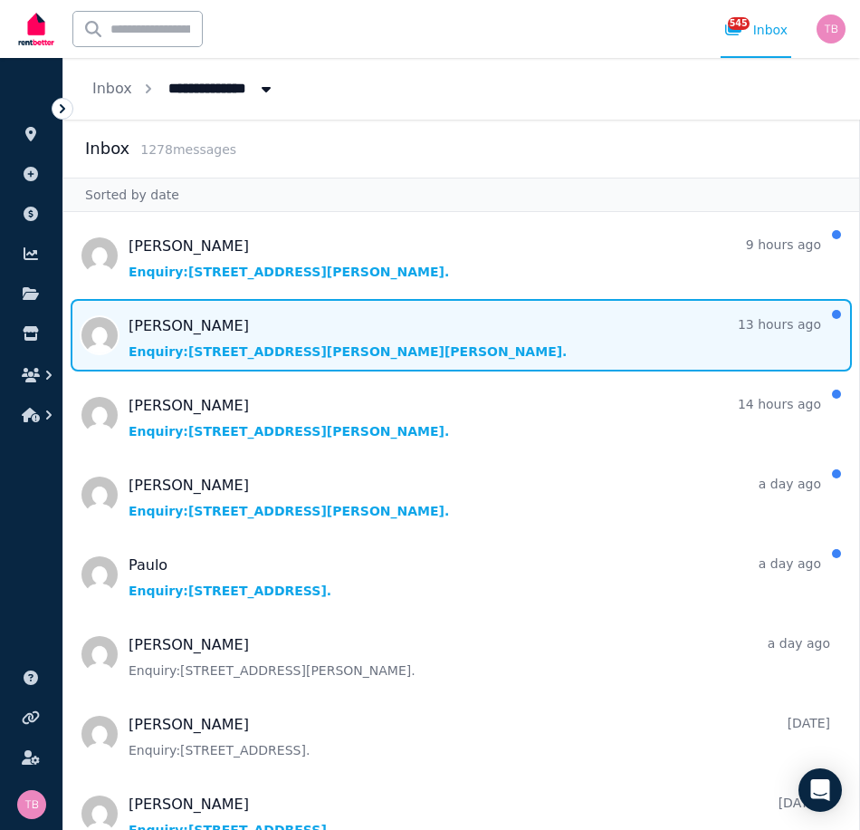
click at [201, 352] on span "Message list" at bounding box center [461, 335] width 796 height 72
